Goal: Check status: Check status

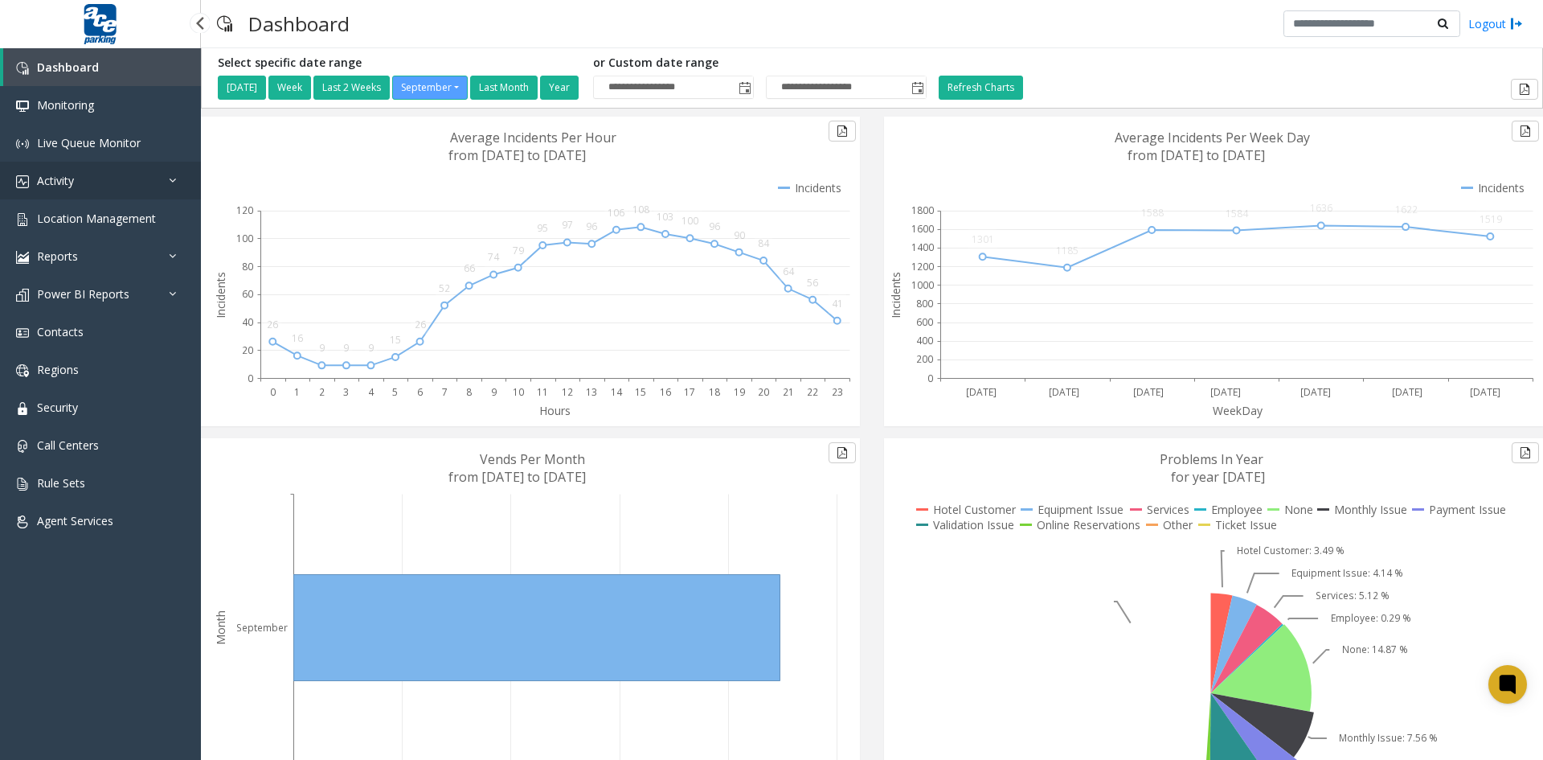
click at [86, 179] on link "Activity" at bounding box center [100, 181] width 201 height 38
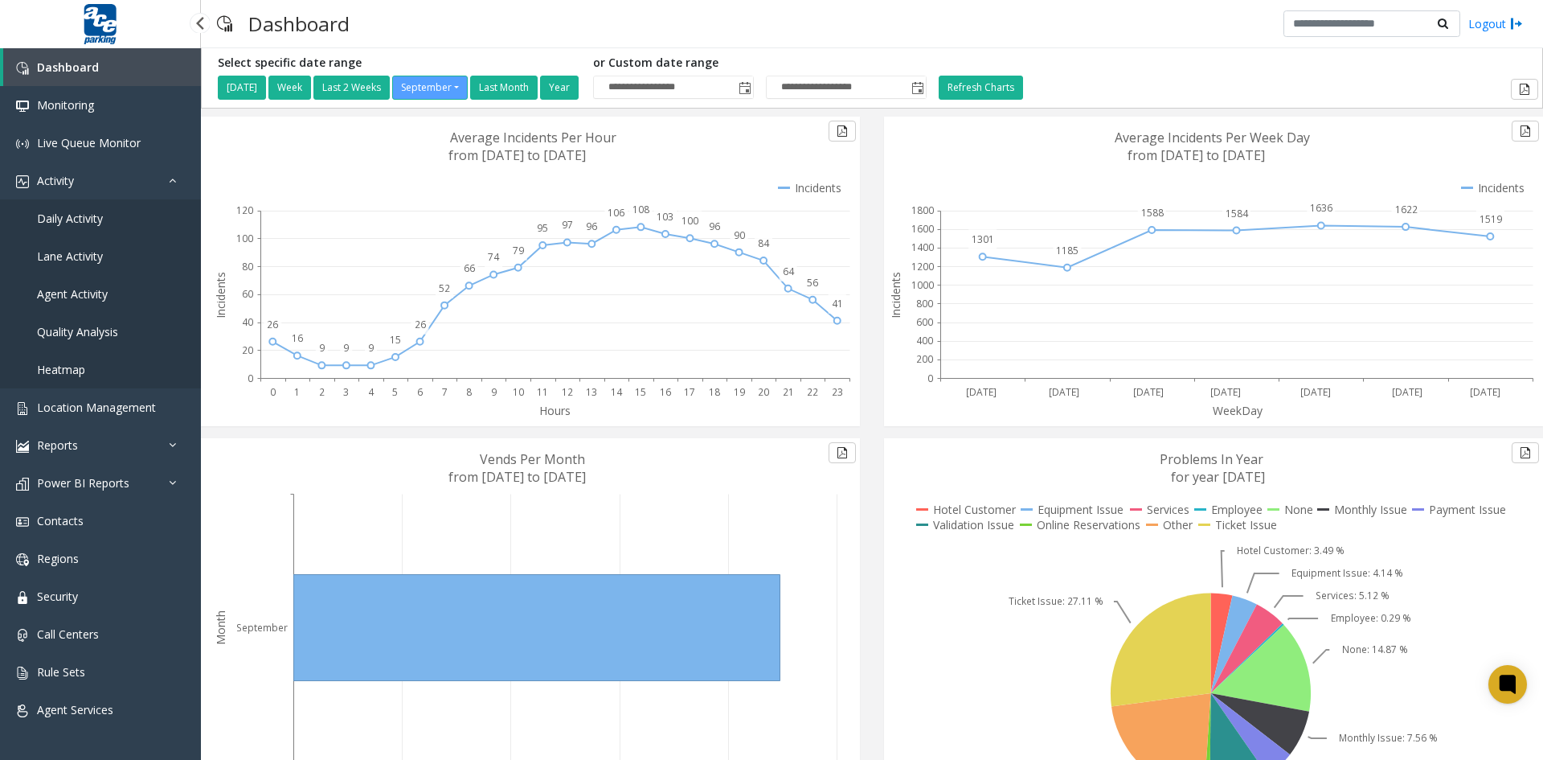
click at [92, 295] on span "Agent Activity" at bounding box center [72, 293] width 71 height 15
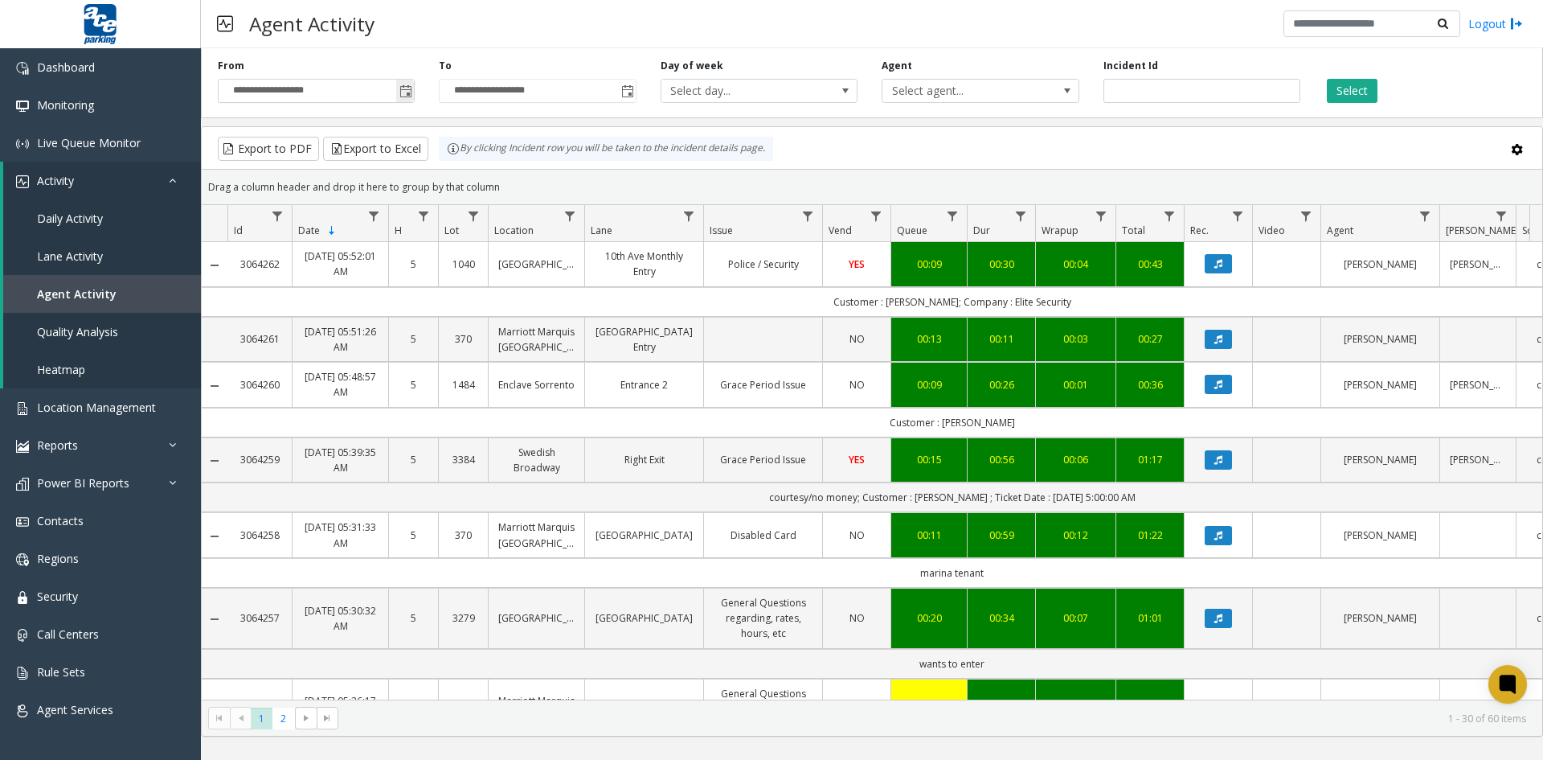
click at [406, 92] on span "Toggle popup" at bounding box center [405, 91] width 13 height 13
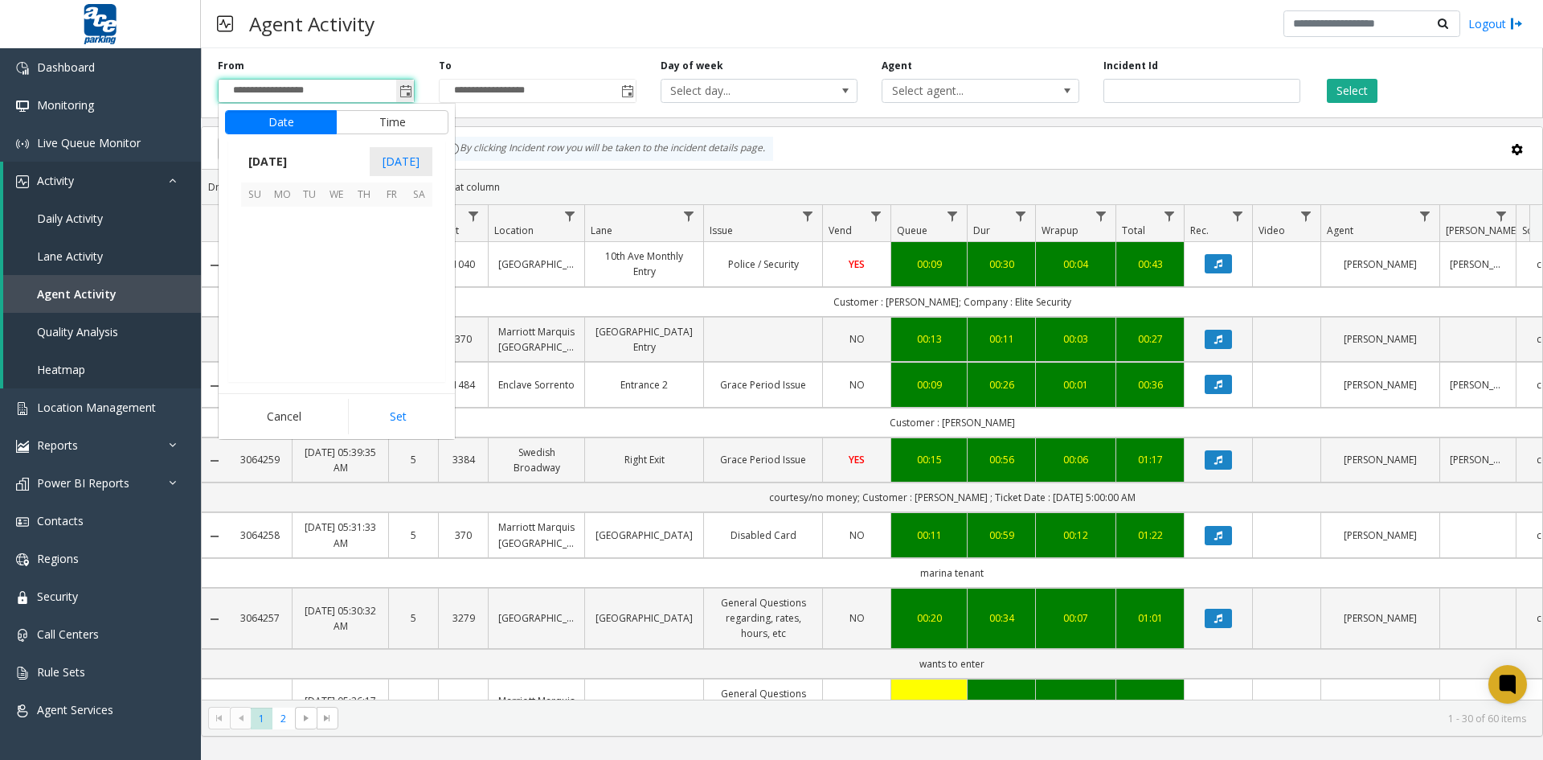
scroll to position [288482, 0]
click at [423, 302] on span "27" at bounding box center [418, 302] width 27 height 27
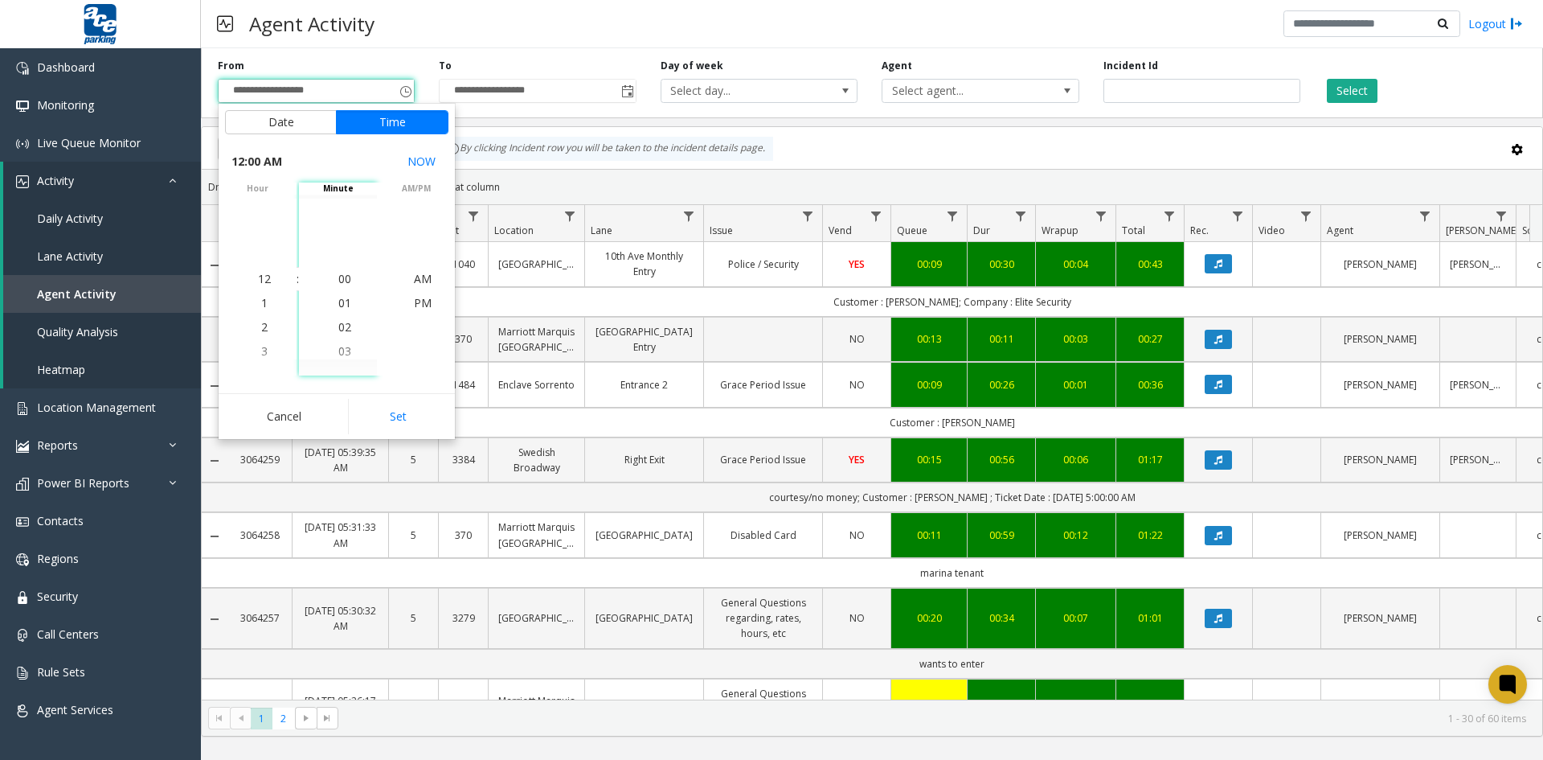
click at [399, 411] on button "Set" at bounding box center [398, 416] width 101 height 35
type input "**********"
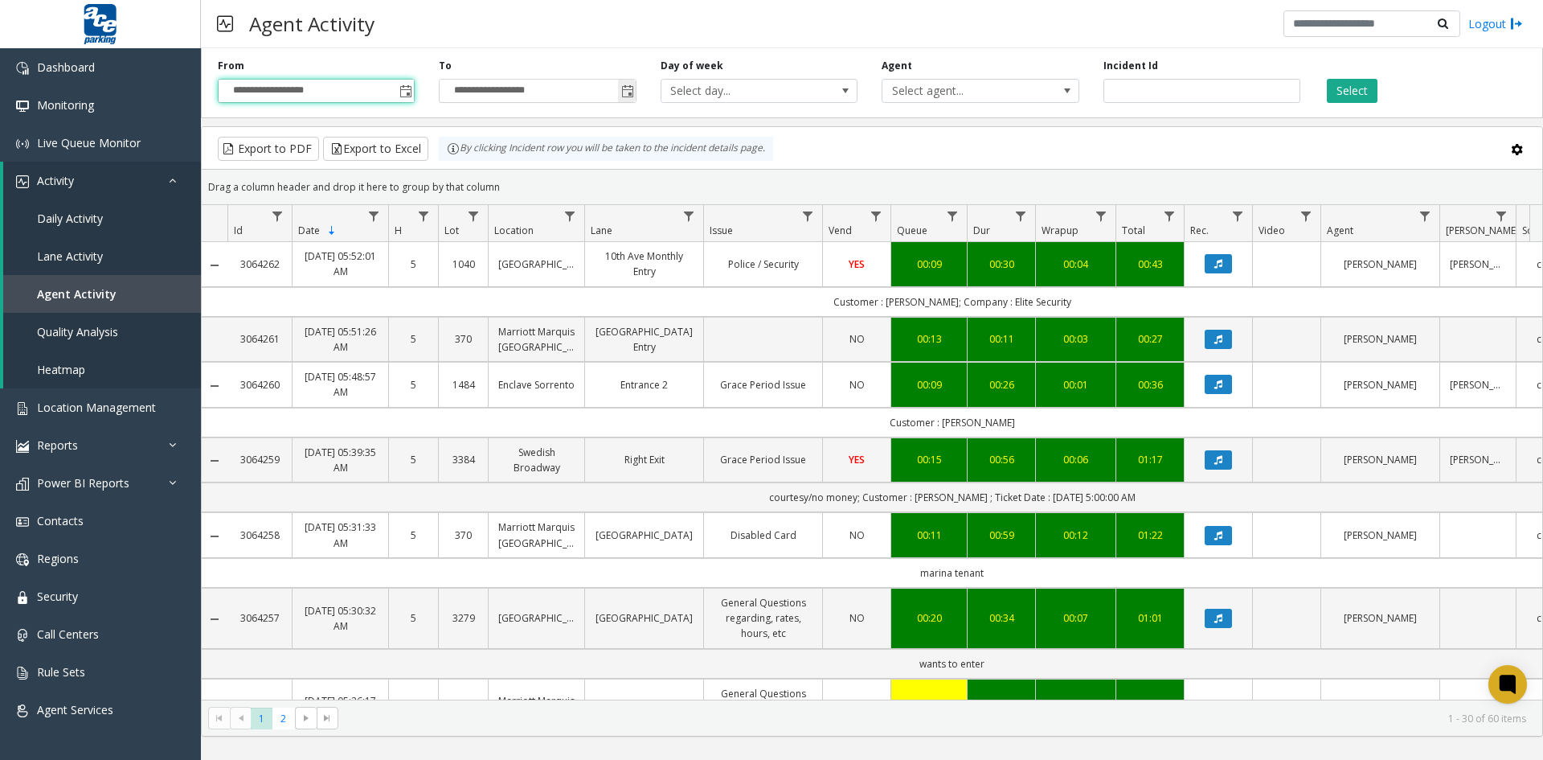
click at [629, 89] on span "Toggle popup" at bounding box center [627, 91] width 13 height 13
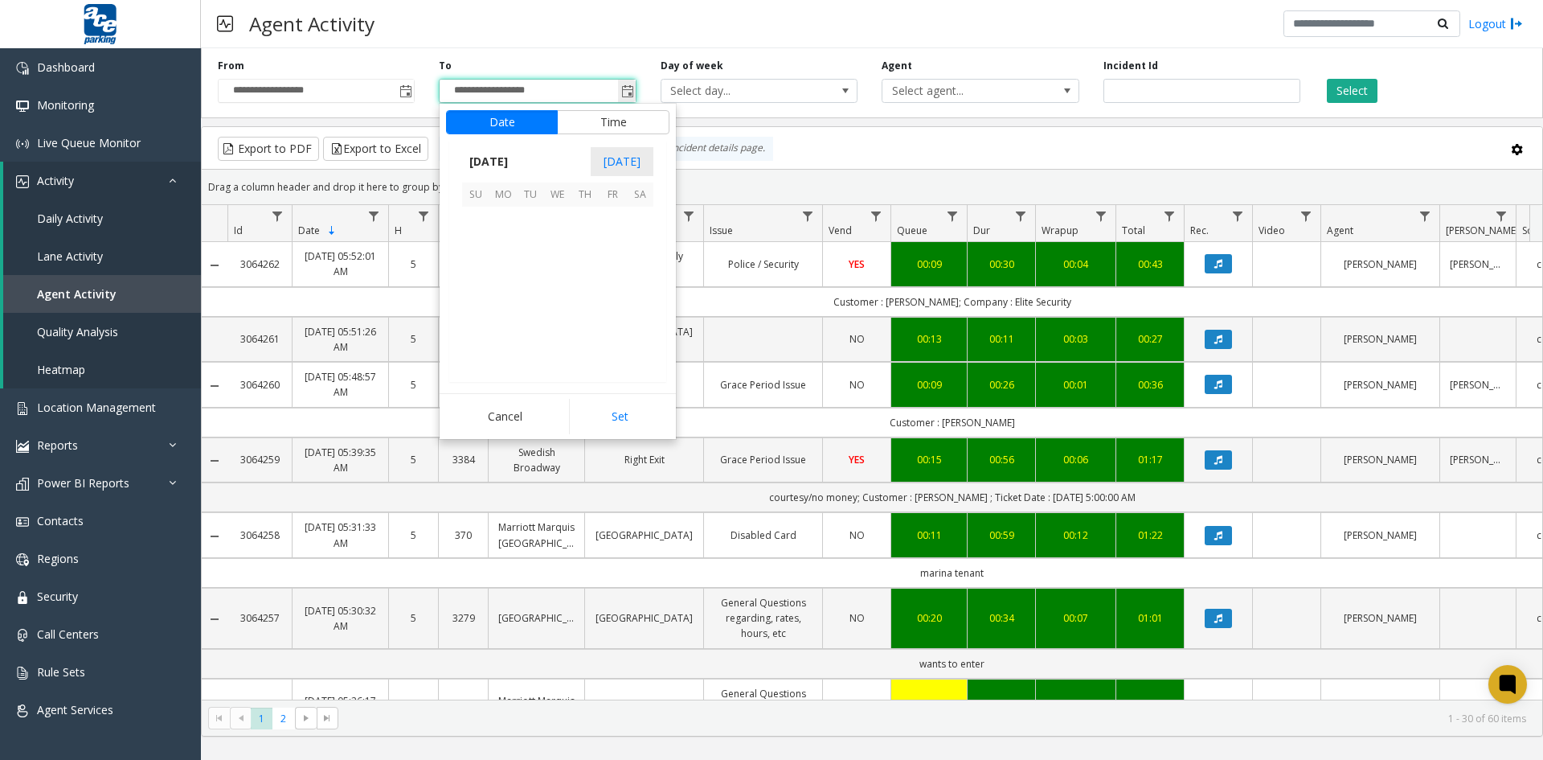
scroll to position [24, 0]
click at [641, 302] on span "27" at bounding box center [639, 302] width 27 height 27
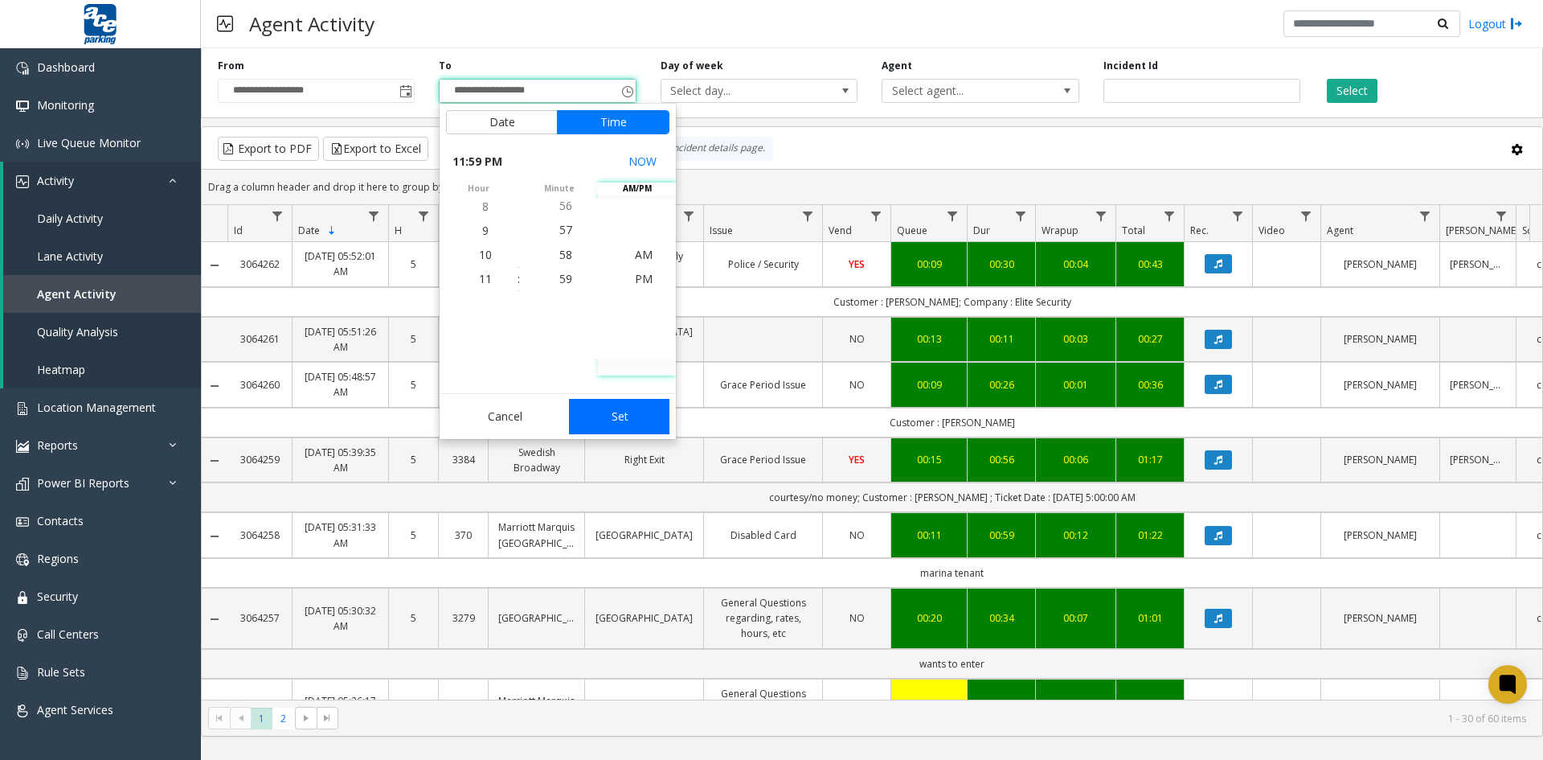
click at [614, 417] on button "Set" at bounding box center [619, 416] width 101 height 35
type input "**********"
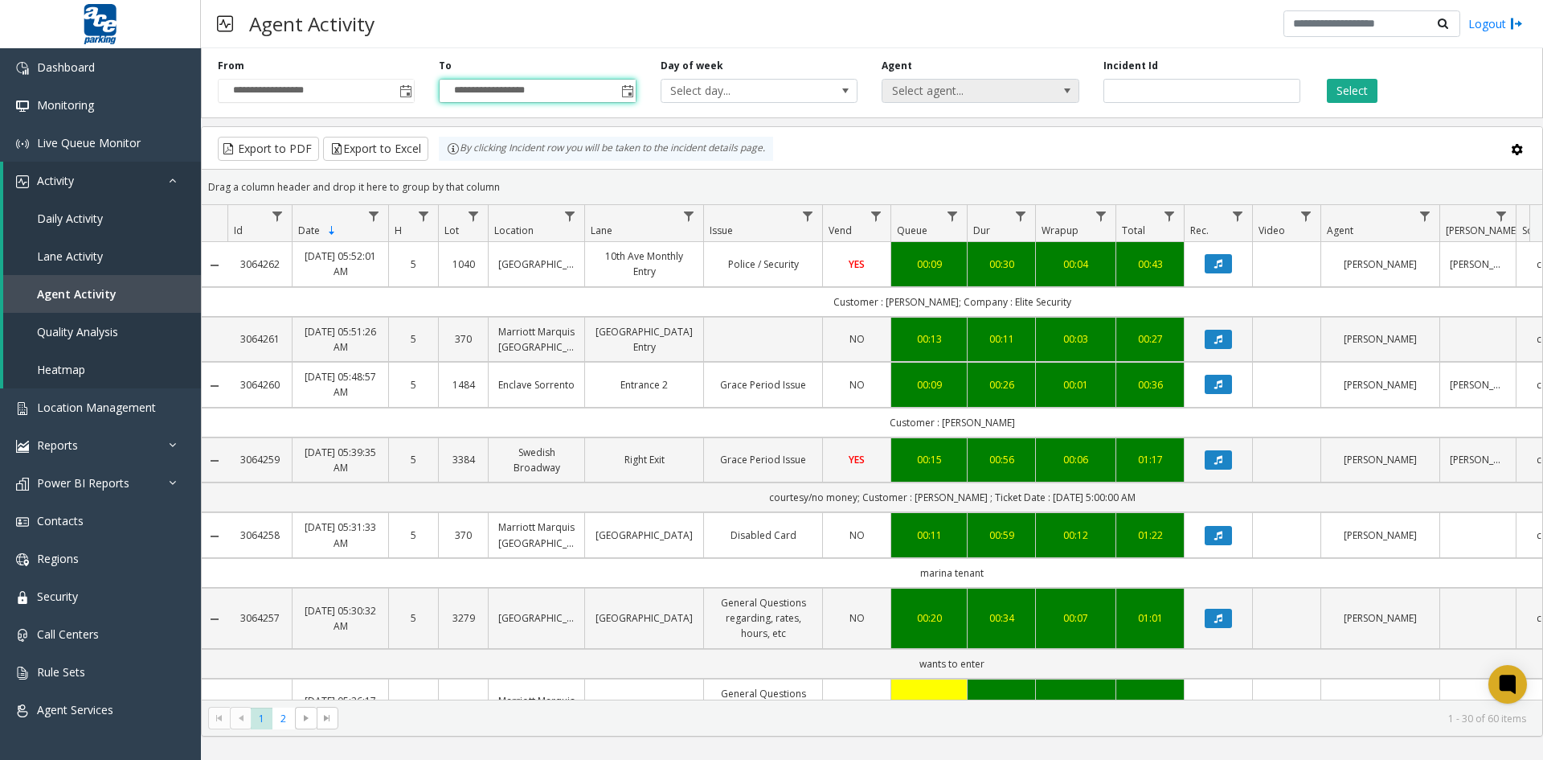
click at [1069, 85] on span at bounding box center [1067, 90] width 13 height 13
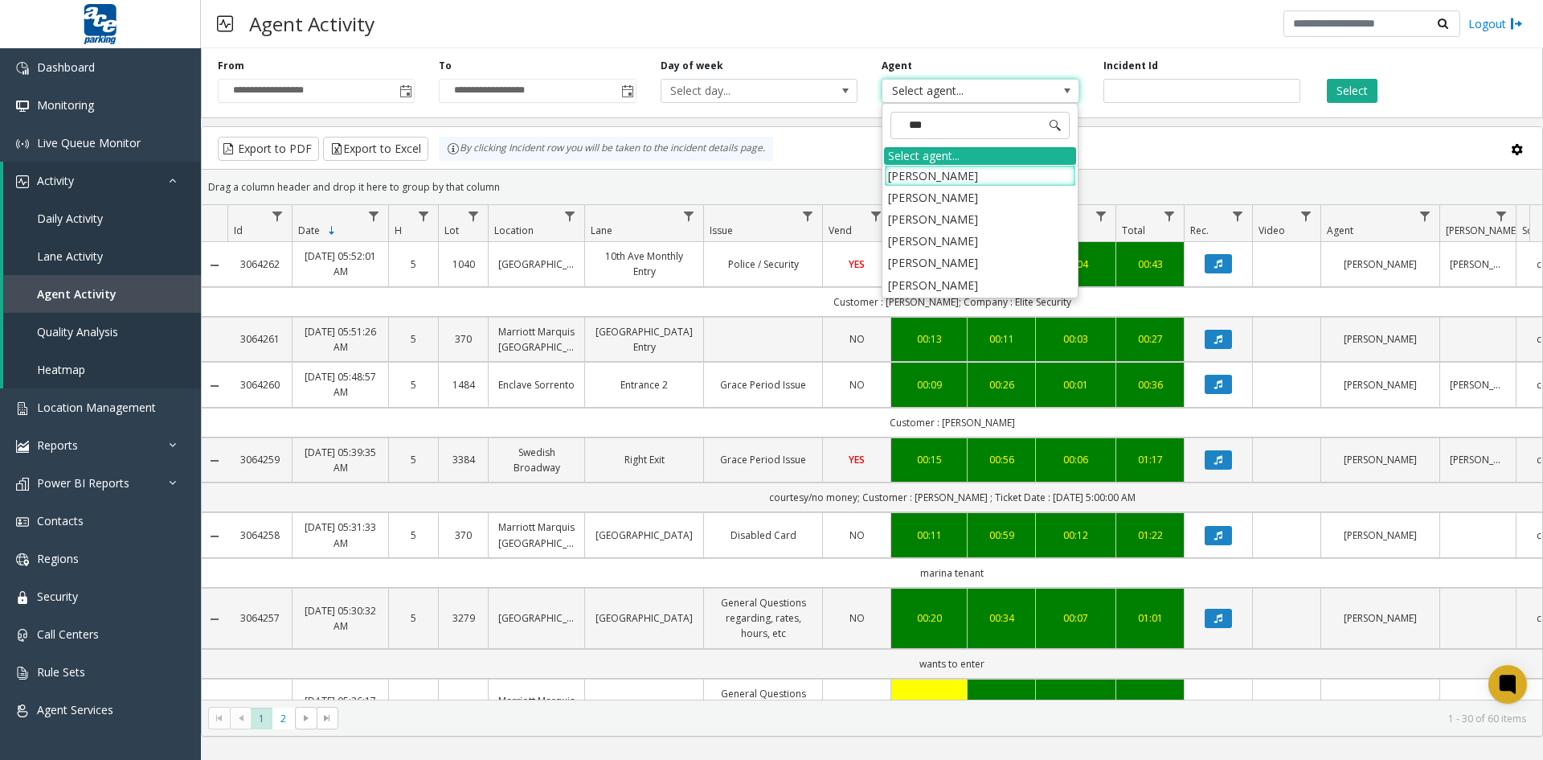
type input "****"
click at [1001, 222] on li "[PERSON_NAME]" at bounding box center [980, 219] width 192 height 22
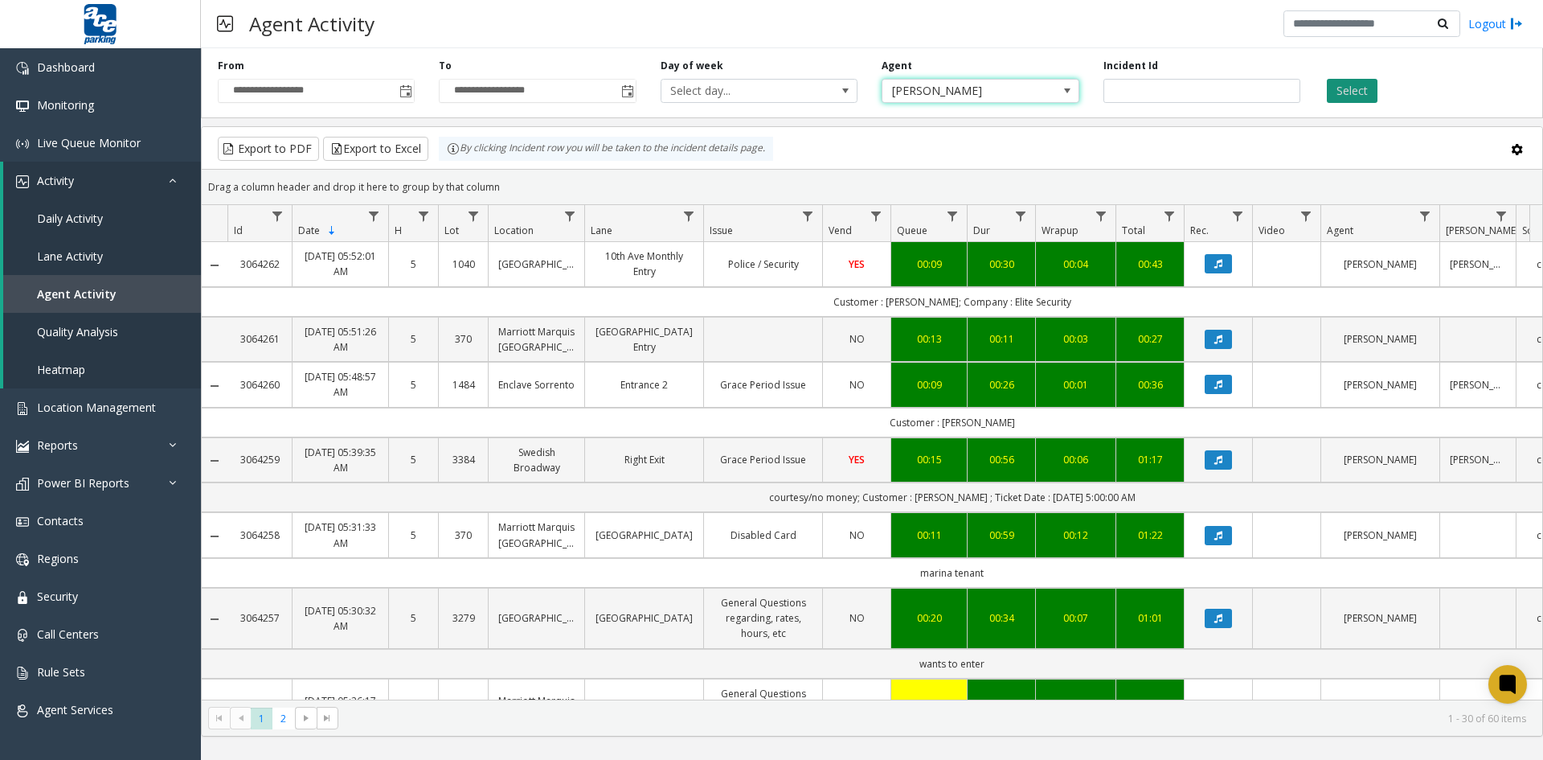
click at [1353, 88] on button "Select" at bounding box center [1352, 91] width 51 height 24
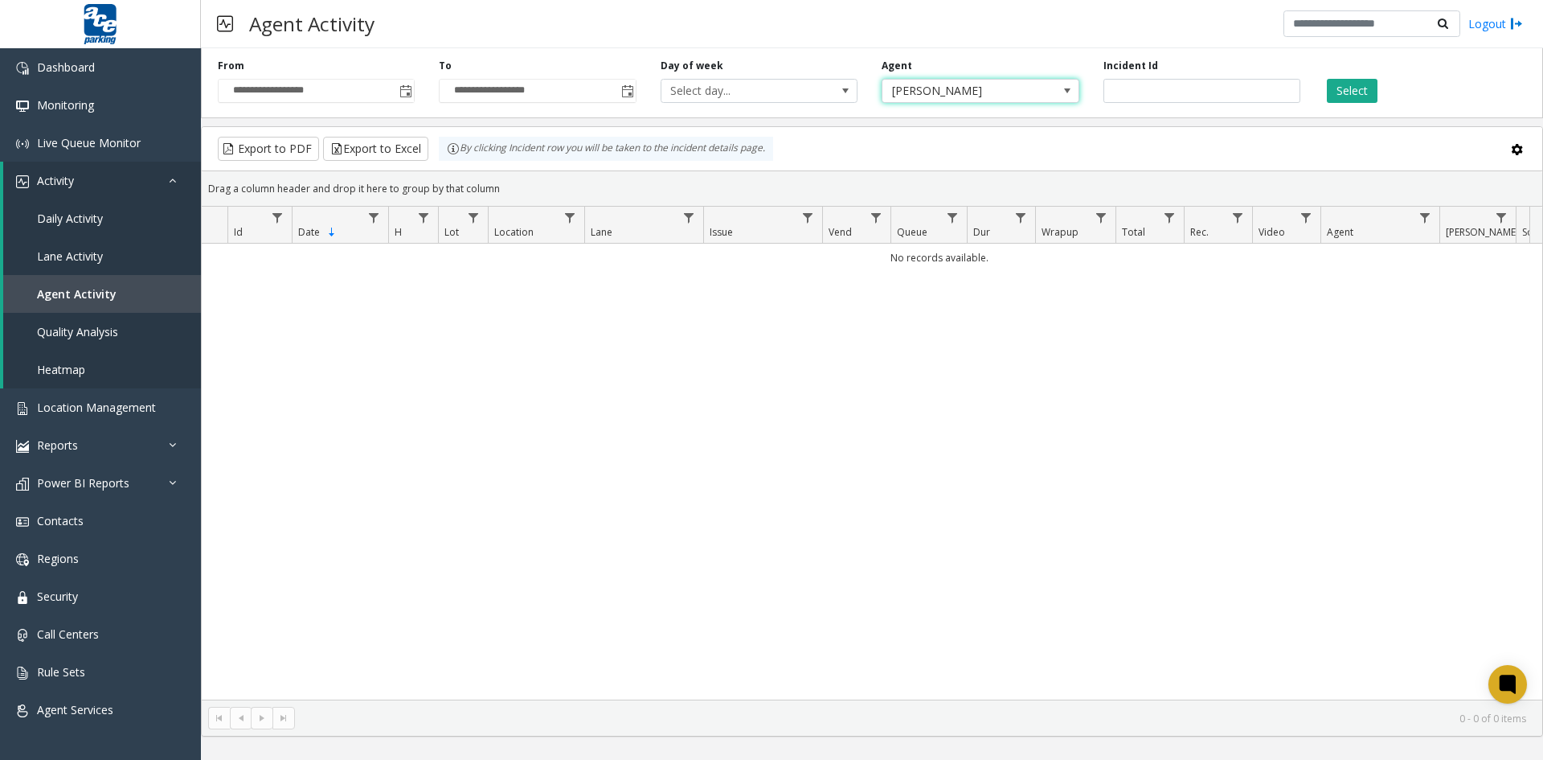
click at [1069, 88] on span at bounding box center [1067, 90] width 13 height 13
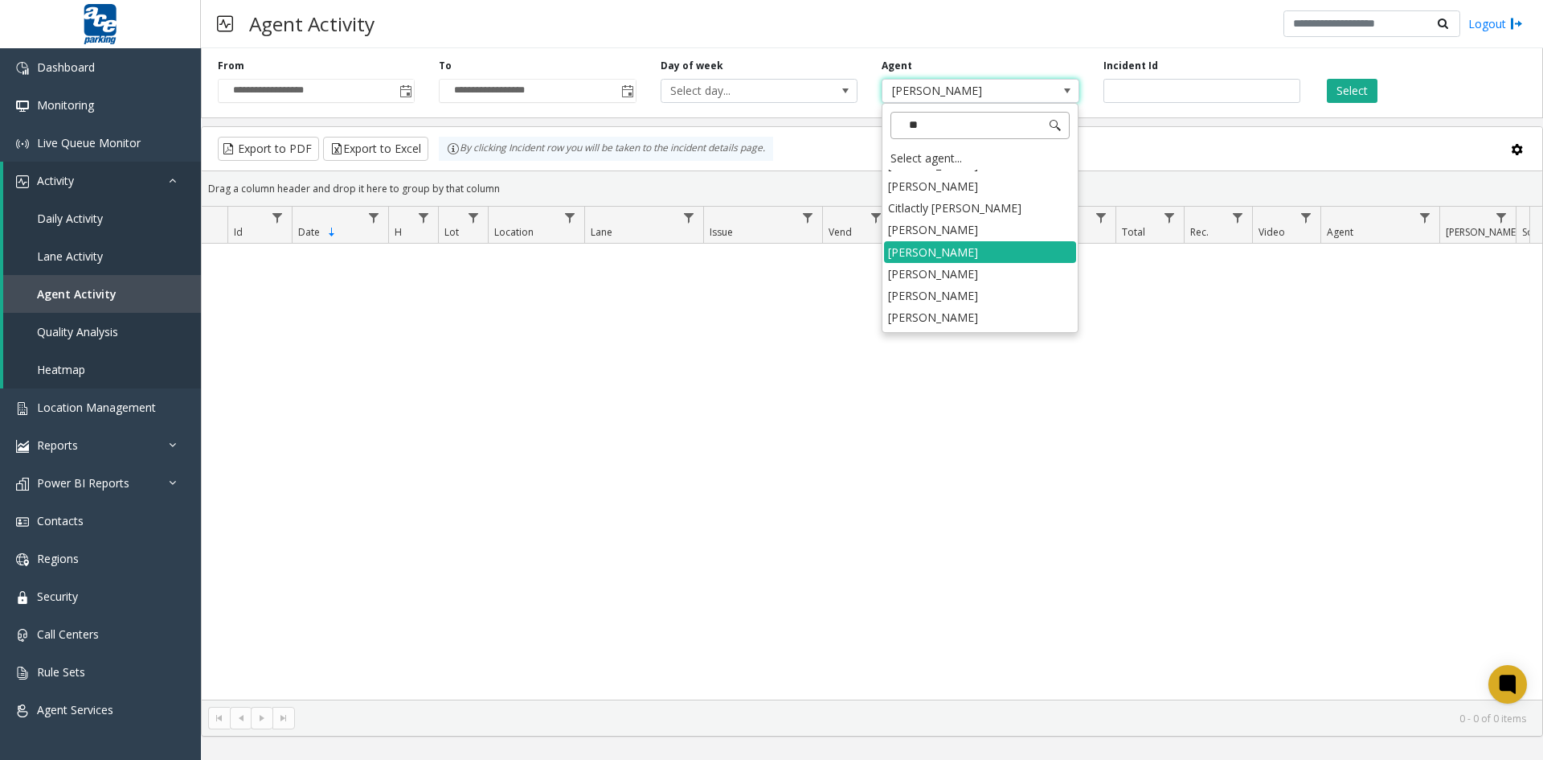
scroll to position [211, 0]
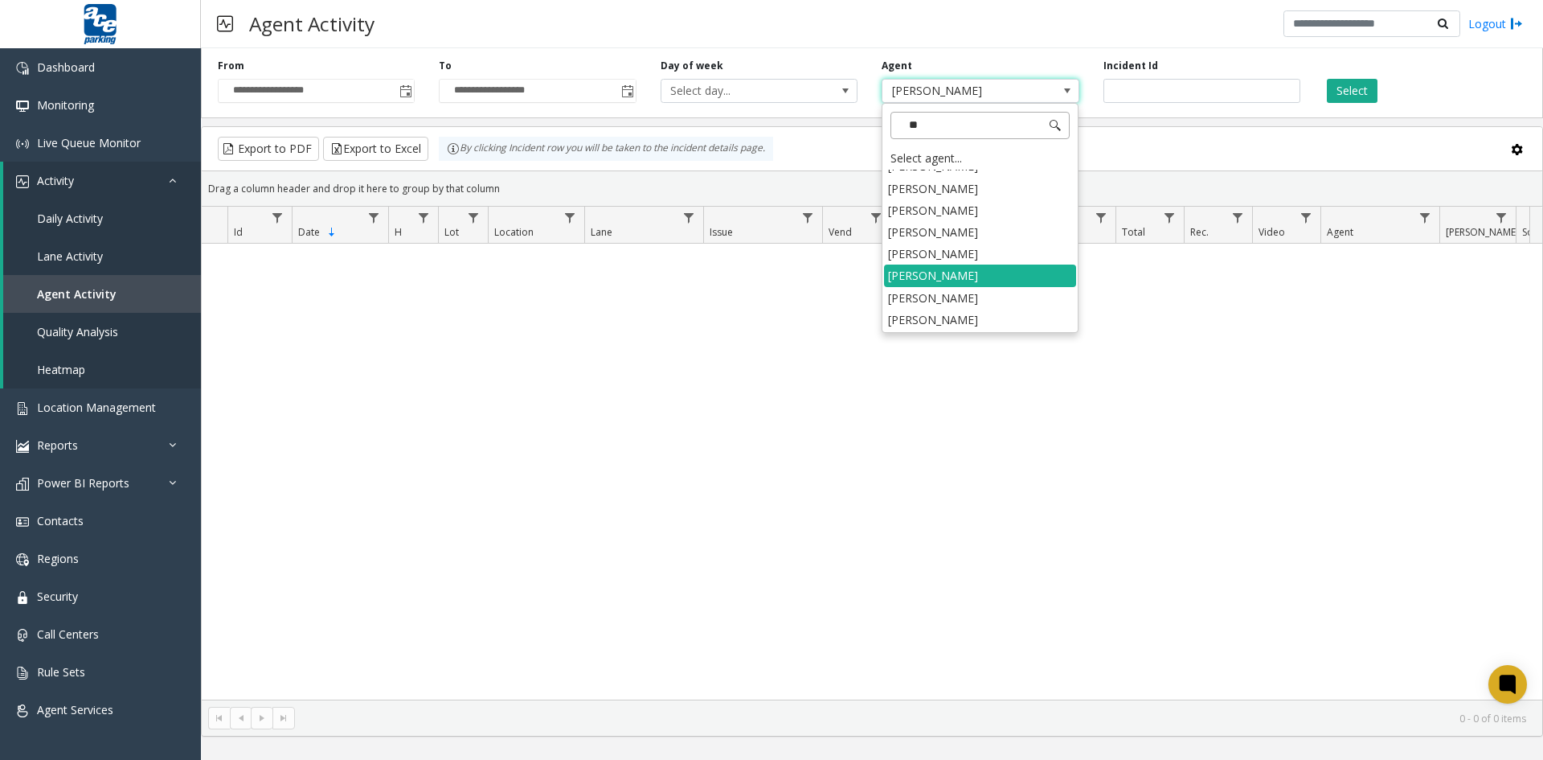
type input "***"
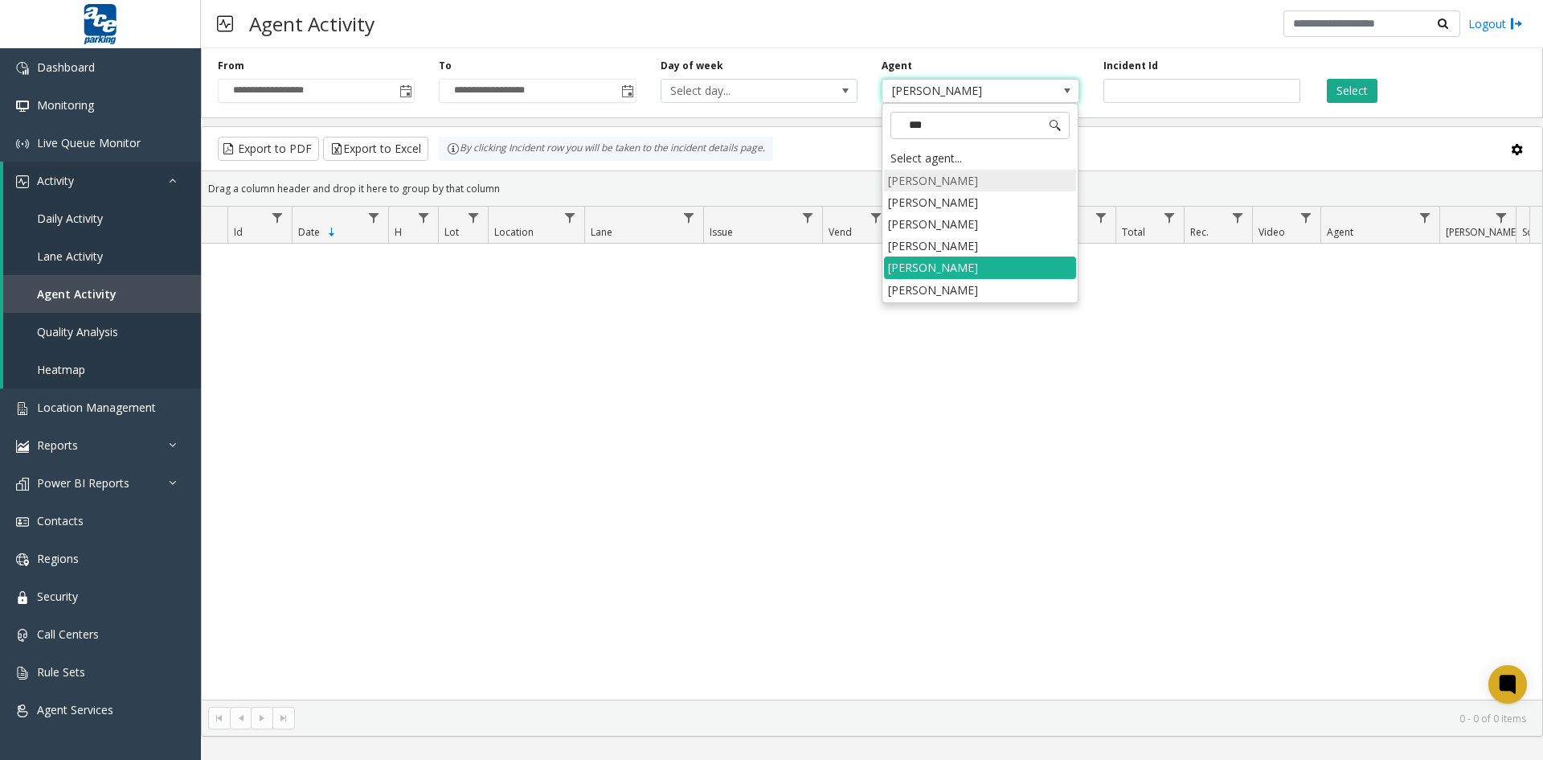
click at [959, 183] on li "[PERSON_NAME]" at bounding box center [980, 181] width 192 height 22
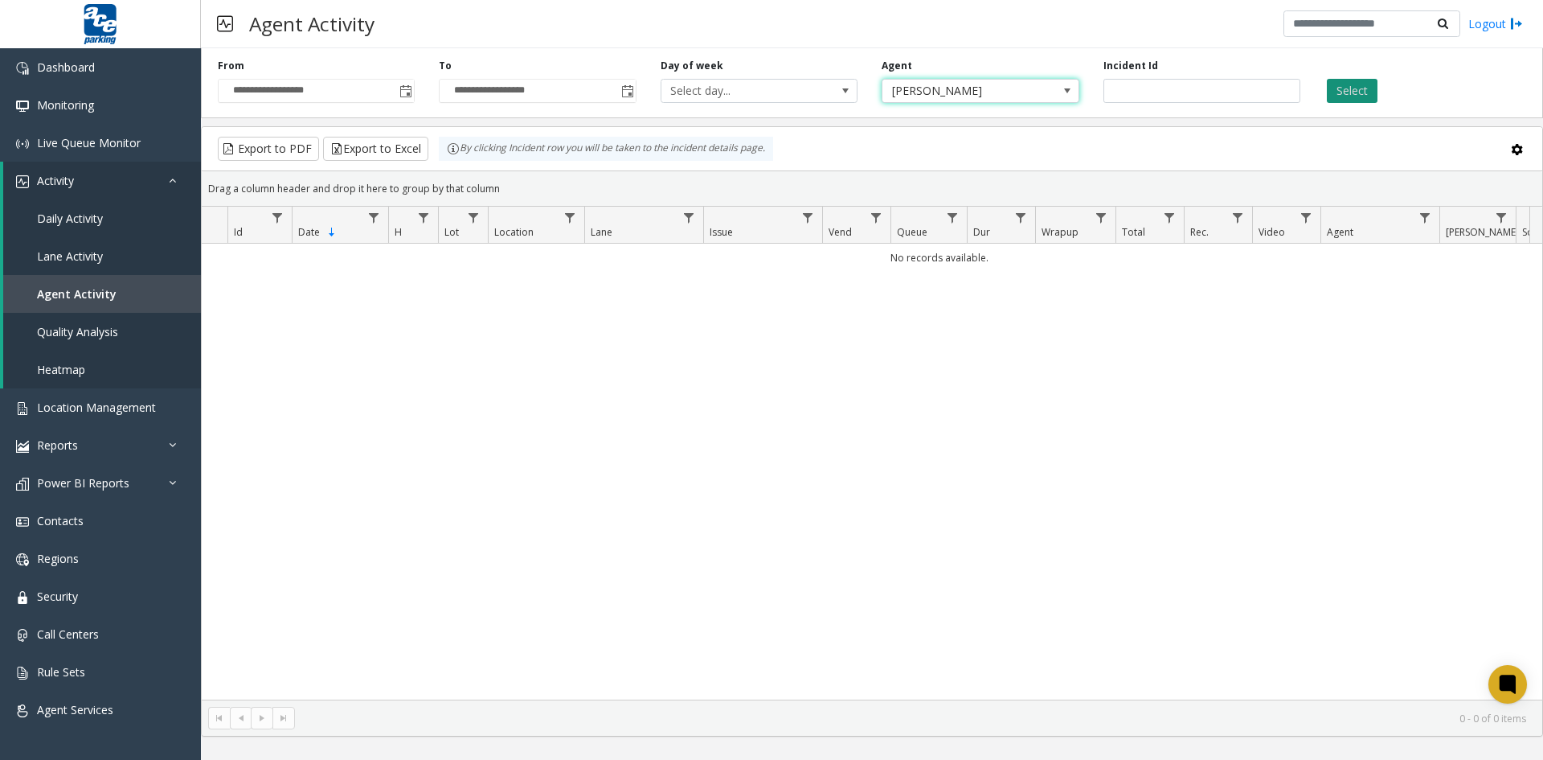
click at [1357, 89] on button "Select" at bounding box center [1352, 91] width 51 height 24
